Goal: Find specific page/section: Find specific page/section

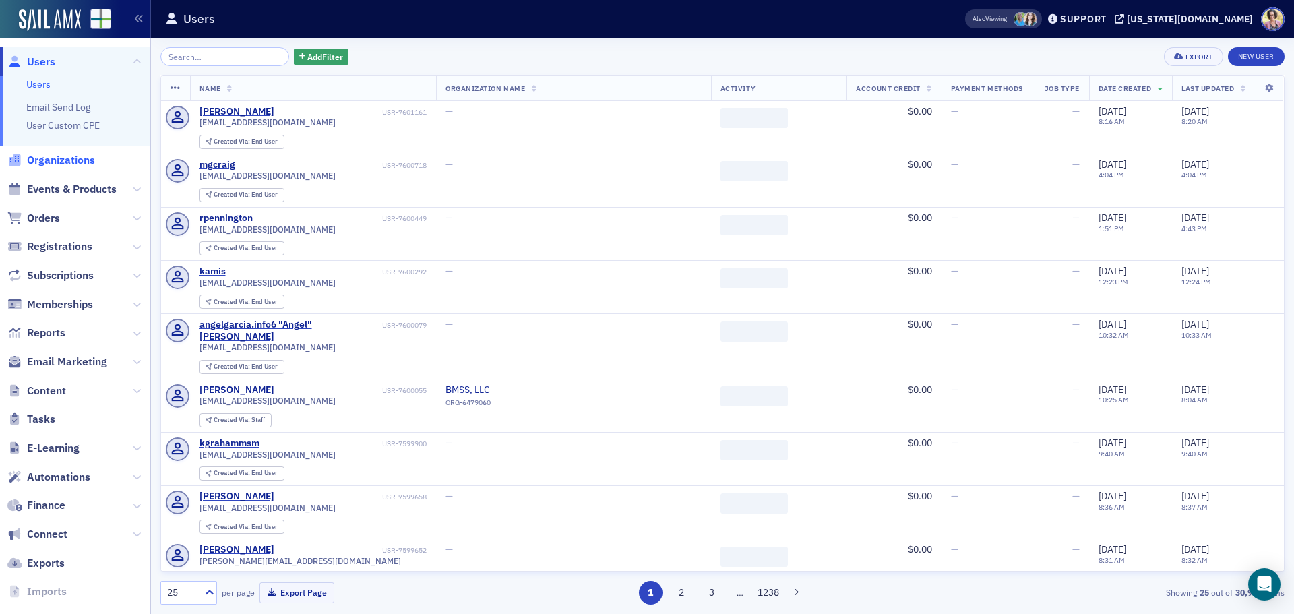
click at [56, 158] on span "Organizations" at bounding box center [61, 160] width 68 height 15
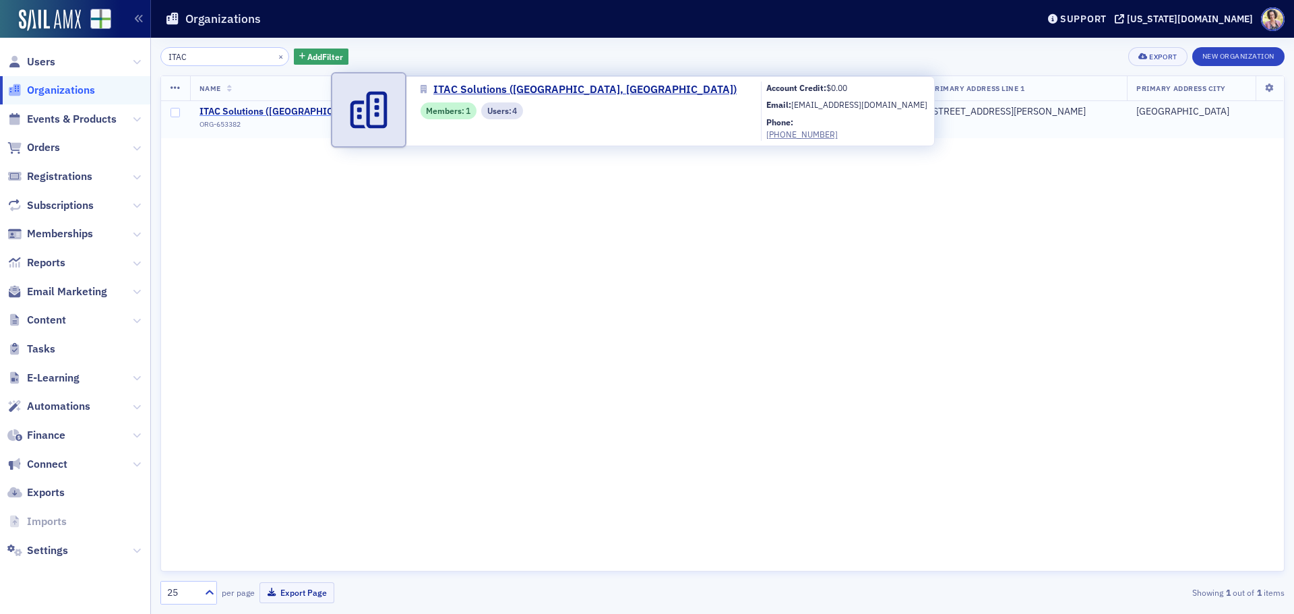
type input "ITAC"
click at [241, 109] on span "ITAC Solutions ([GEOGRAPHIC_DATA], [GEOGRAPHIC_DATA])" at bounding box center [333, 112] width 268 height 12
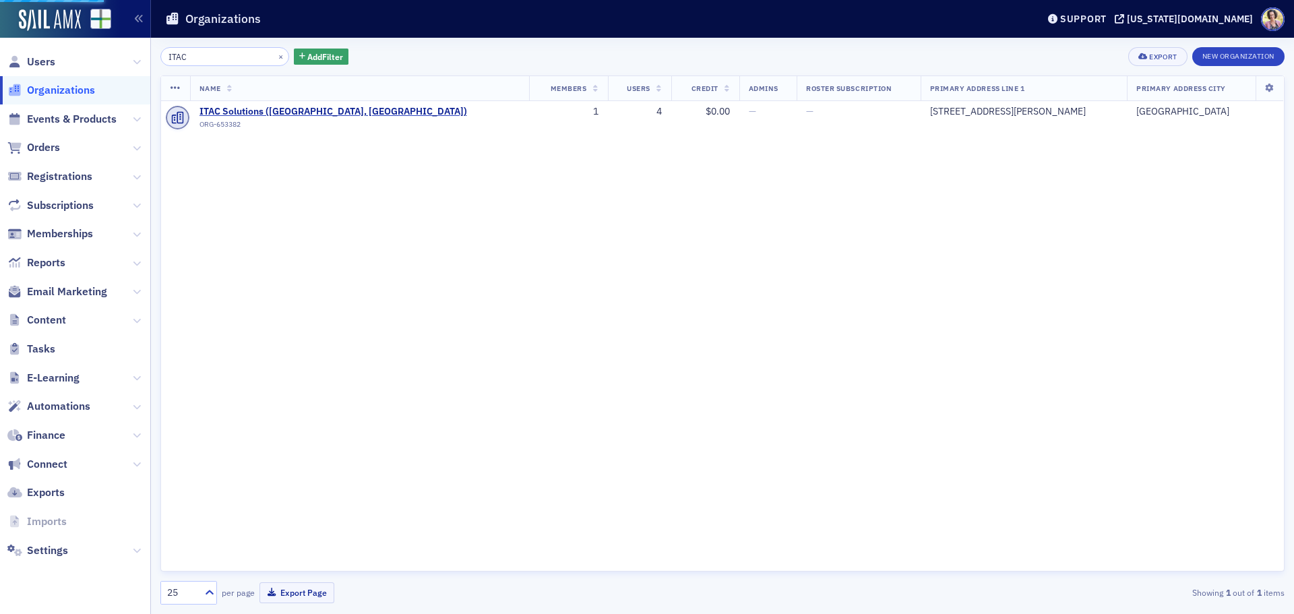
select select "US"
